Goal: Check status: Check status

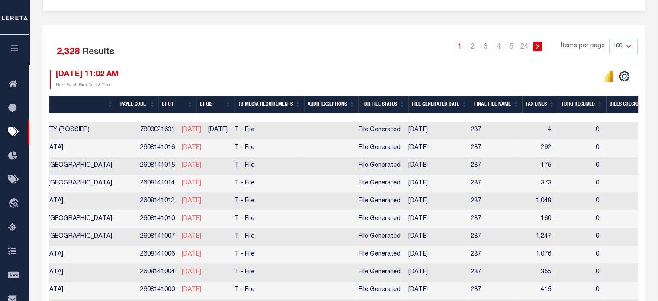
scroll to position [0, 321]
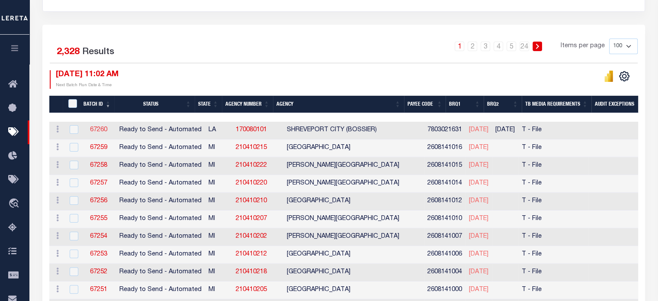
click at [97, 130] on link "67260" at bounding box center [98, 130] width 17 height 6
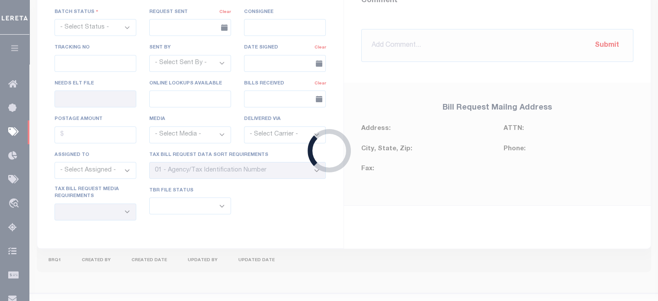
select select "RTA"
type input "No"
select select "29"
select select "22"
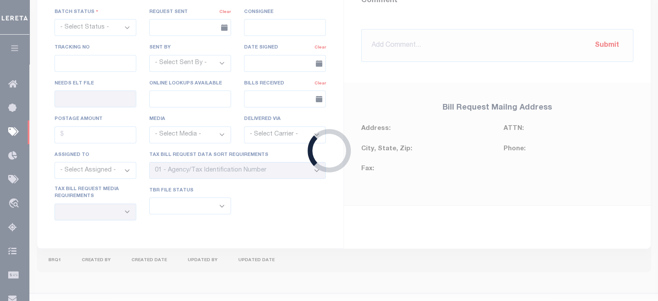
select select "2"
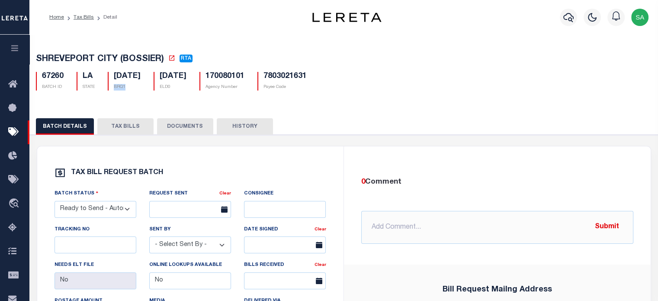
drag, startPoint x: 121, startPoint y: 88, endPoint x: 130, endPoint y: 88, distance: 9.1
click at [130, 88] on div "[DATE] BRQ1" at bounding box center [124, 81] width 33 height 19
click at [124, 77] on h5 "[DATE]" at bounding box center [127, 77] width 27 height 10
drag, startPoint x: 119, startPoint y: 77, endPoint x: 151, endPoint y: 77, distance: 32.0
click at [141, 77] on h5 "[DATE]" at bounding box center [127, 77] width 27 height 10
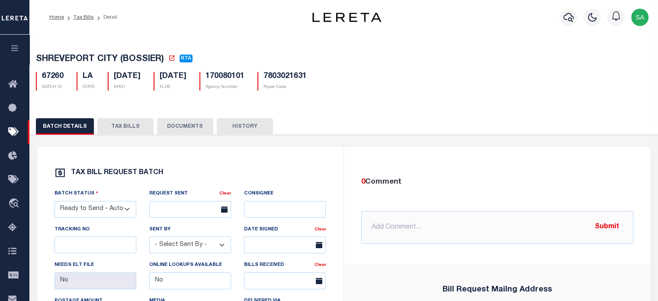
drag, startPoint x: 151, startPoint y: 77, endPoint x: 149, endPoint y: 71, distance: 5.9
click at [141, 77] on h5 "[DATE]" at bounding box center [127, 77] width 27 height 10
click at [84, 17] on link "Tax Bills" at bounding box center [84, 17] width 20 height 5
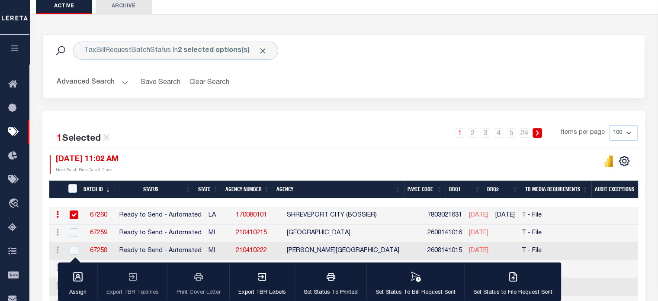
click at [99, 216] on link "67260" at bounding box center [98, 215] width 17 height 6
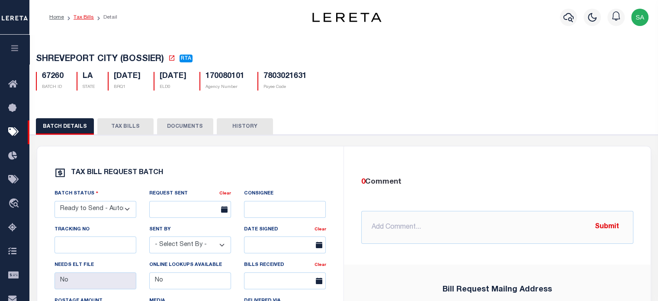
click at [82, 18] on link "Tax Bills" at bounding box center [84, 17] width 20 height 5
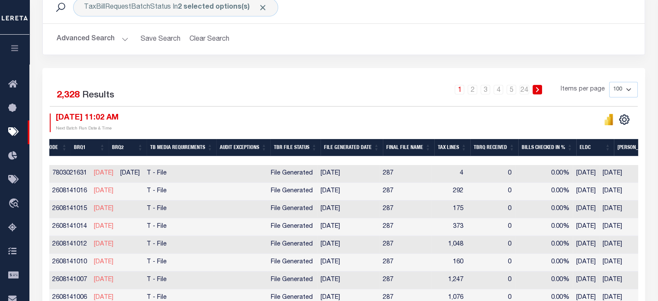
scroll to position [0, 277]
